Goal: Task Accomplishment & Management: Use online tool/utility

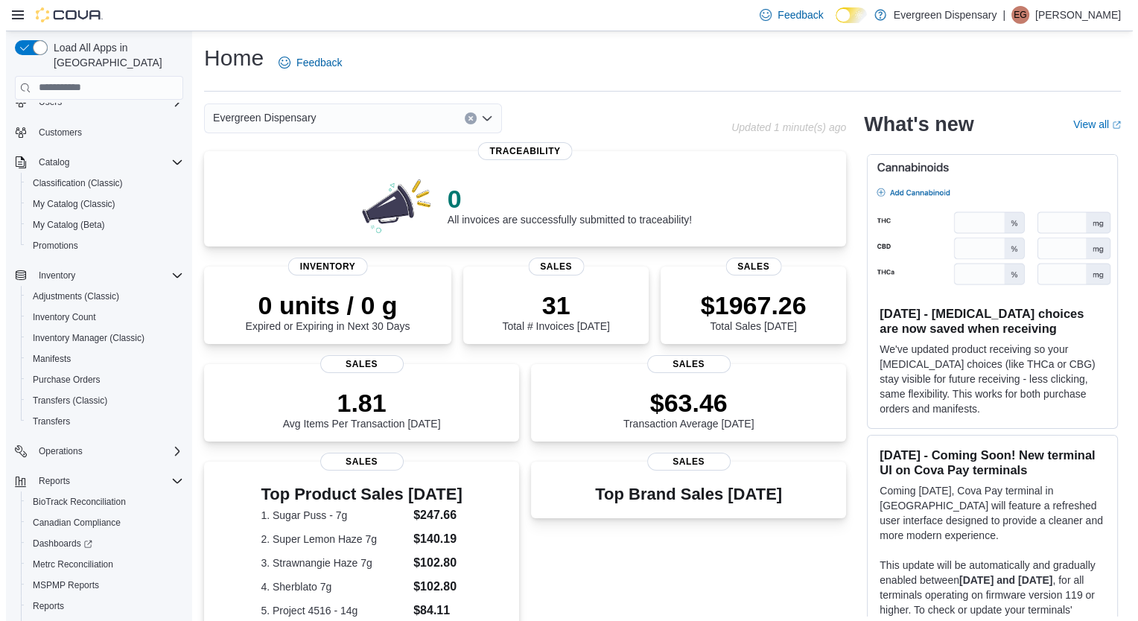
scroll to position [98, 0]
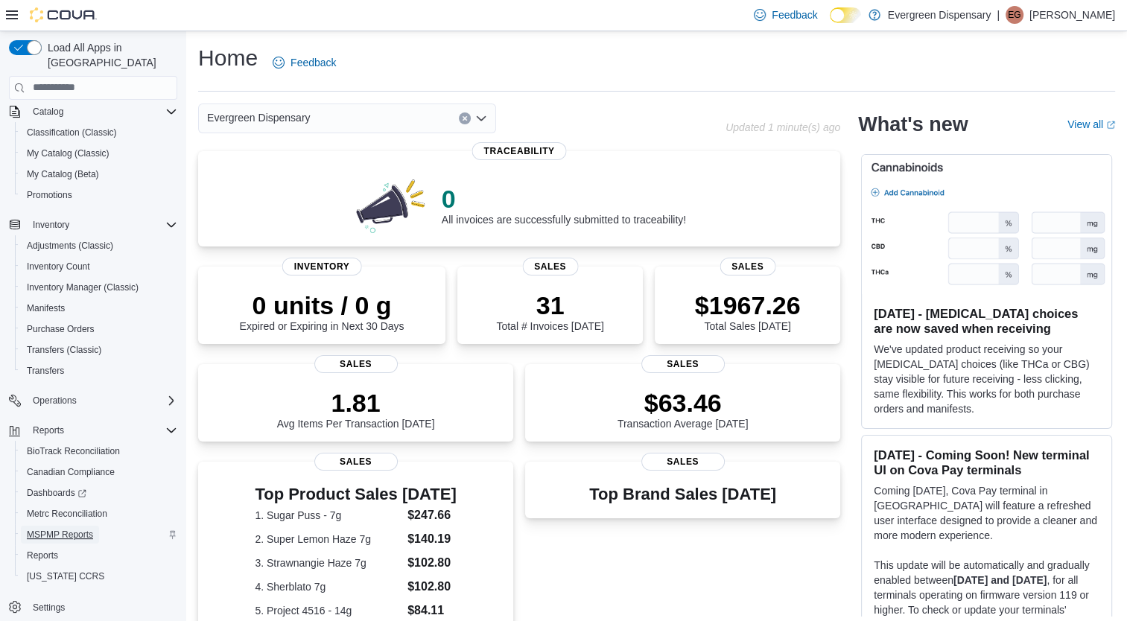
click at [79, 529] on span "MSPMP Reports" at bounding box center [60, 535] width 66 height 12
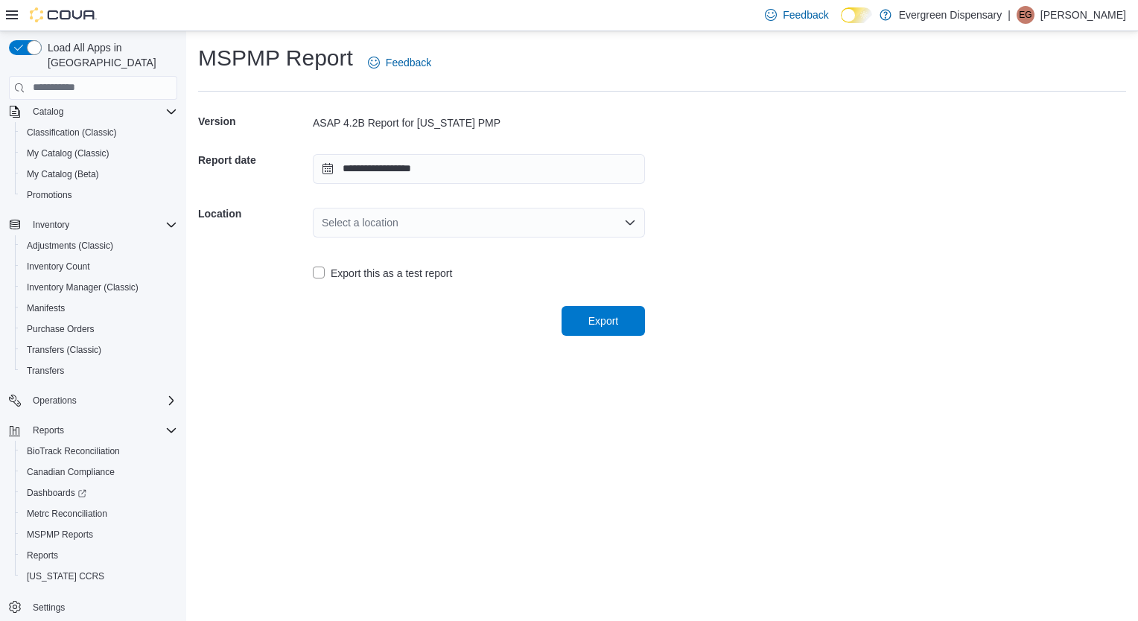
click at [430, 219] on div "Select a location" at bounding box center [479, 223] width 332 height 30
click at [381, 272] on span "13170 Hwy 6" at bounding box center [488, 269] width 296 height 15
click at [623, 329] on span "Export" at bounding box center [603, 320] width 66 height 30
